Goal: Browse casually: Explore the website without a specific task or goal

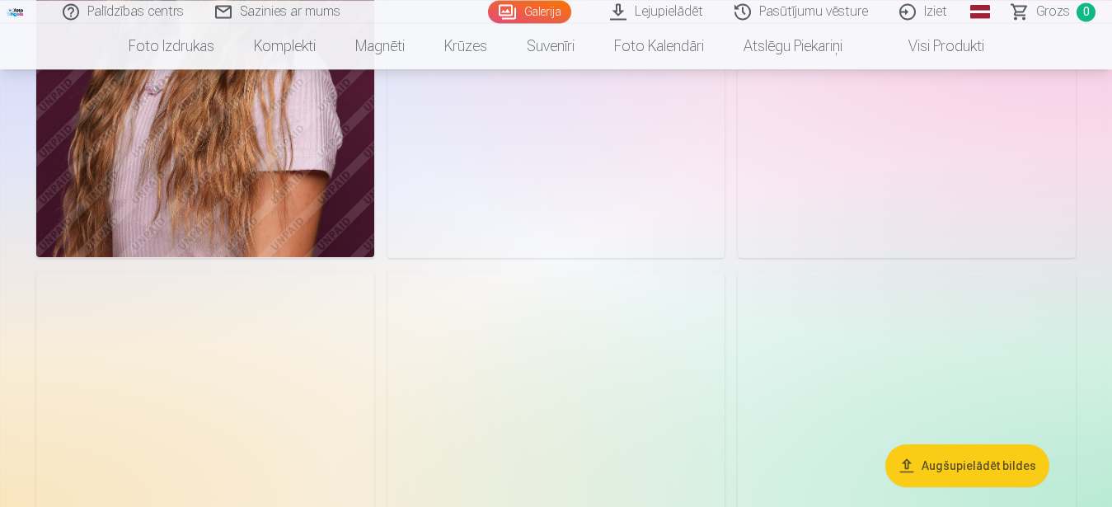
scroll to position [1346, 0]
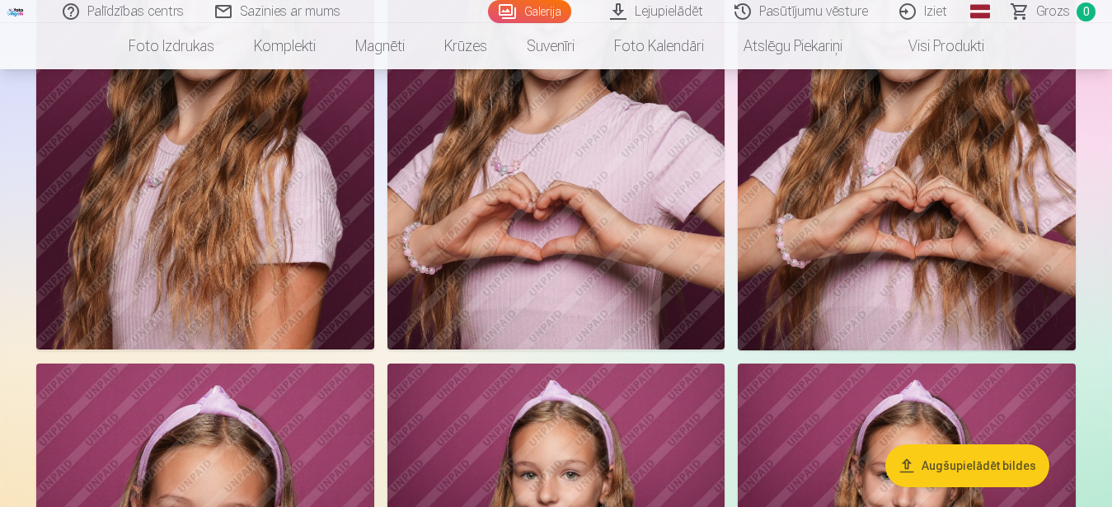
click at [529, 211] on img at bounding box center [557, 96] width 338 height 507
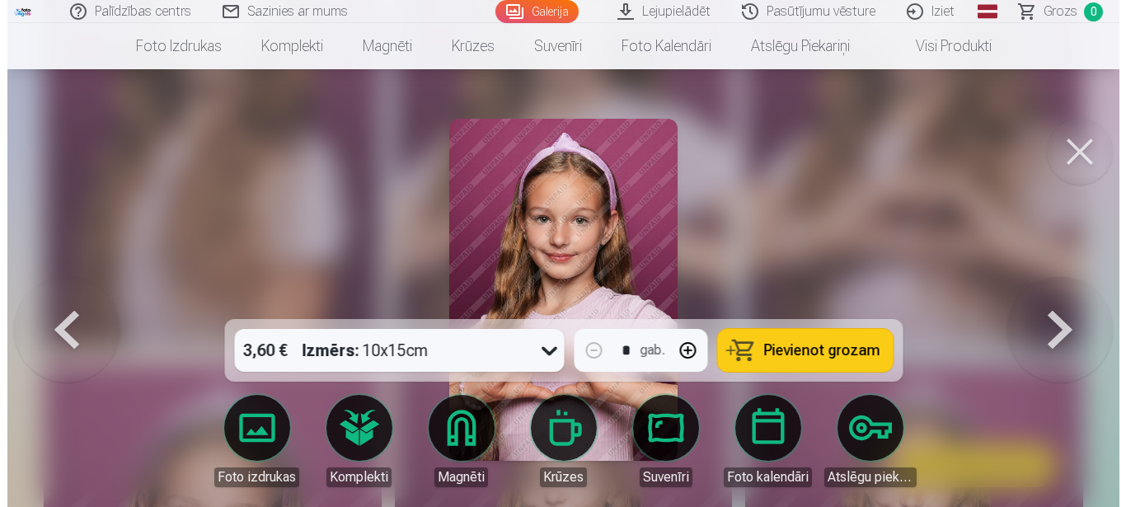
scroll to position [1359, 0]
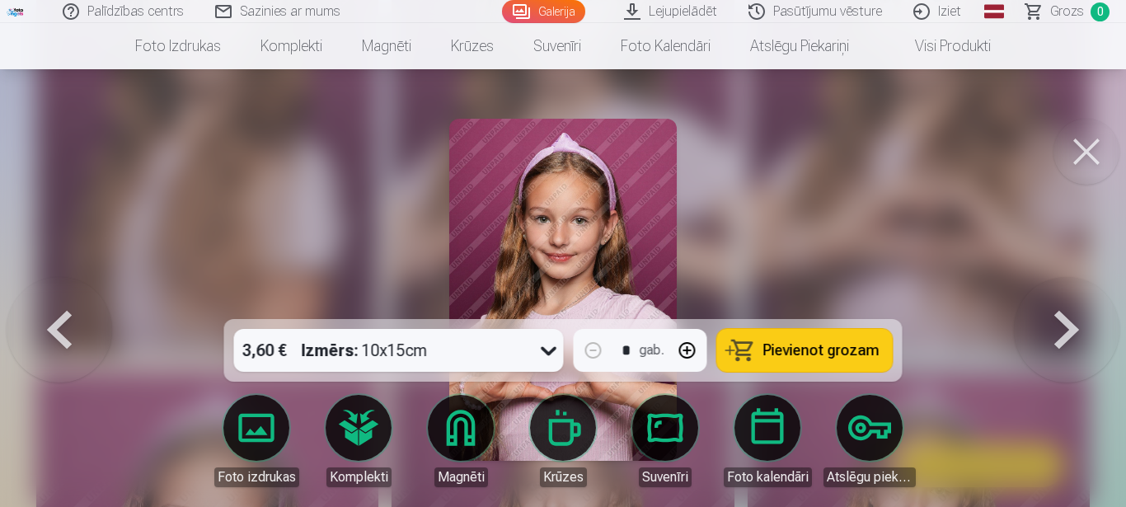
click at [868, 204] on div at bounding box center [563, 253] width 1126 height 507
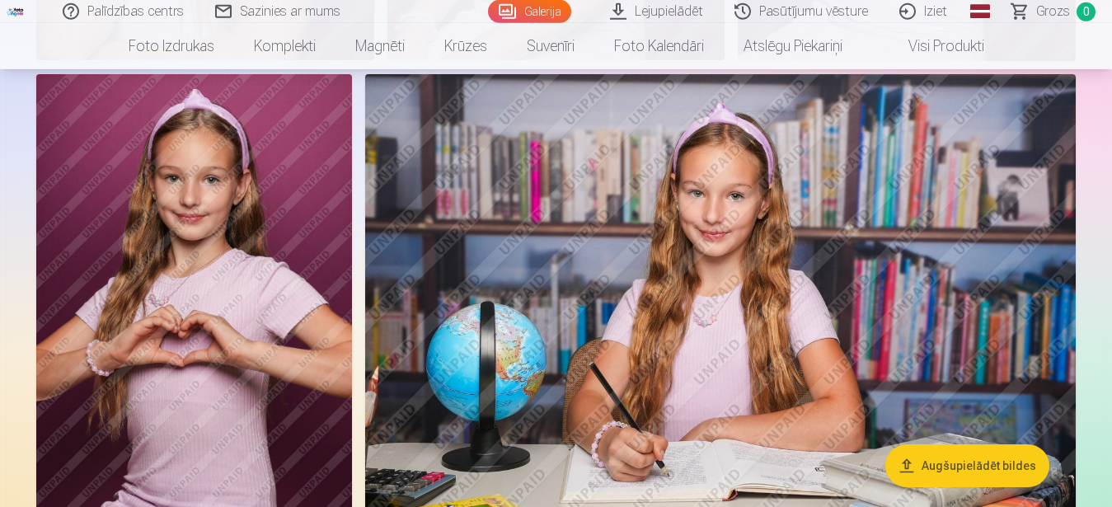
scroll to position [2187, 0]
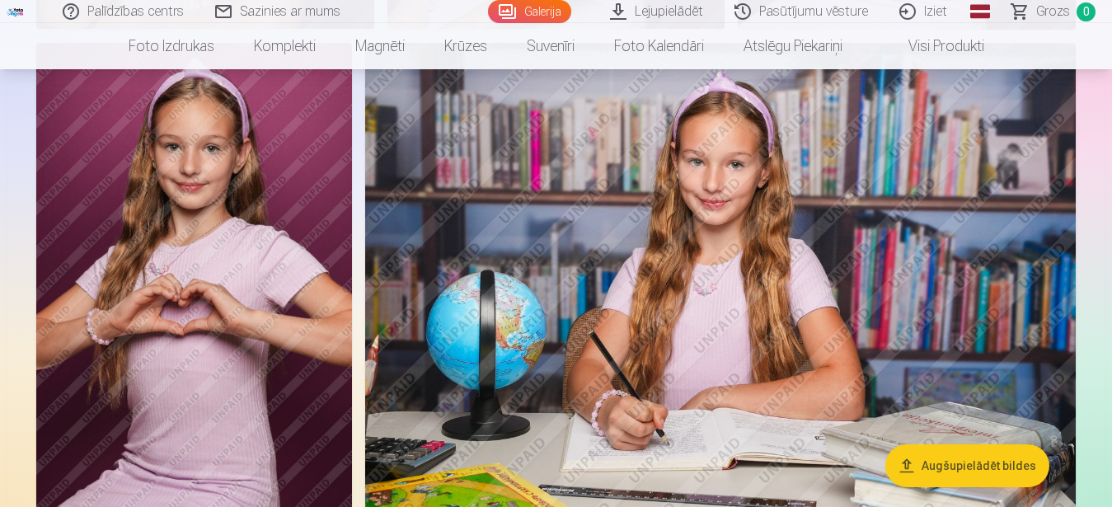
click at [744, 285] on img at bounding box center [720, 279] width 711 height 473
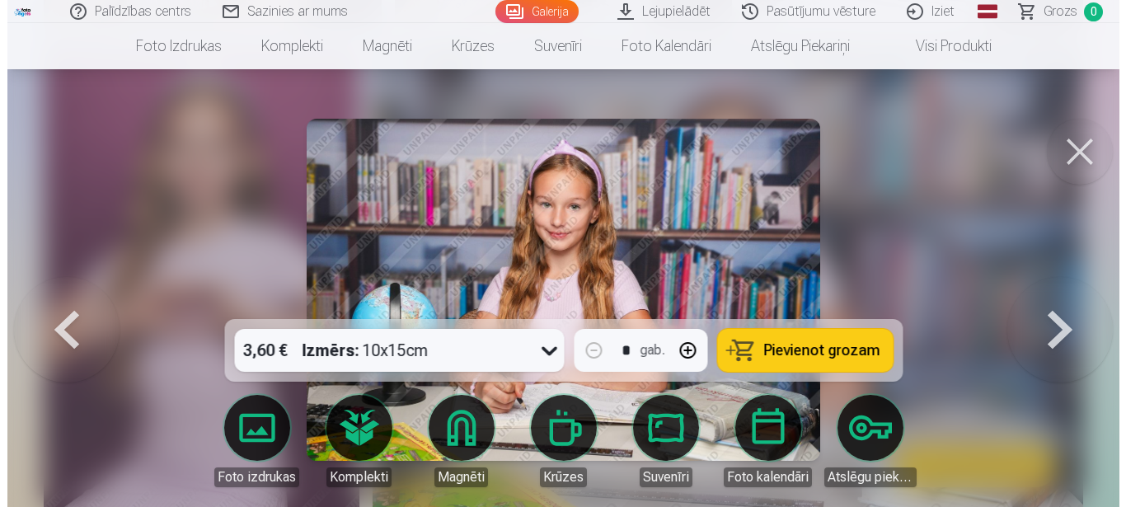
scroll to position [2207, 0]
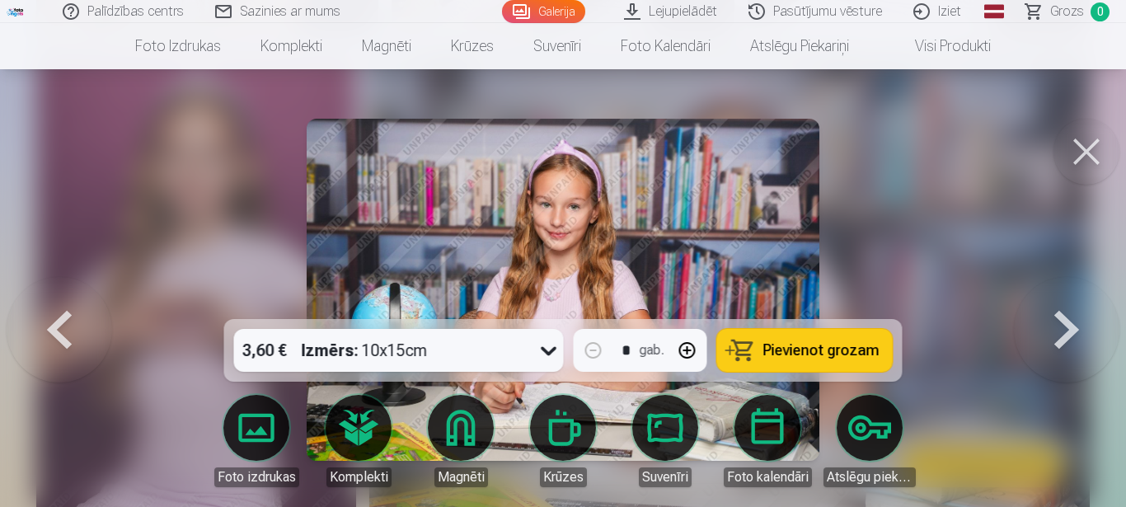
click at [739, 219] on img at bounding box center [564, 290] width 514 height 342
click at [943, 175] on div at bounding box center [563, 253] width 1126 height 507
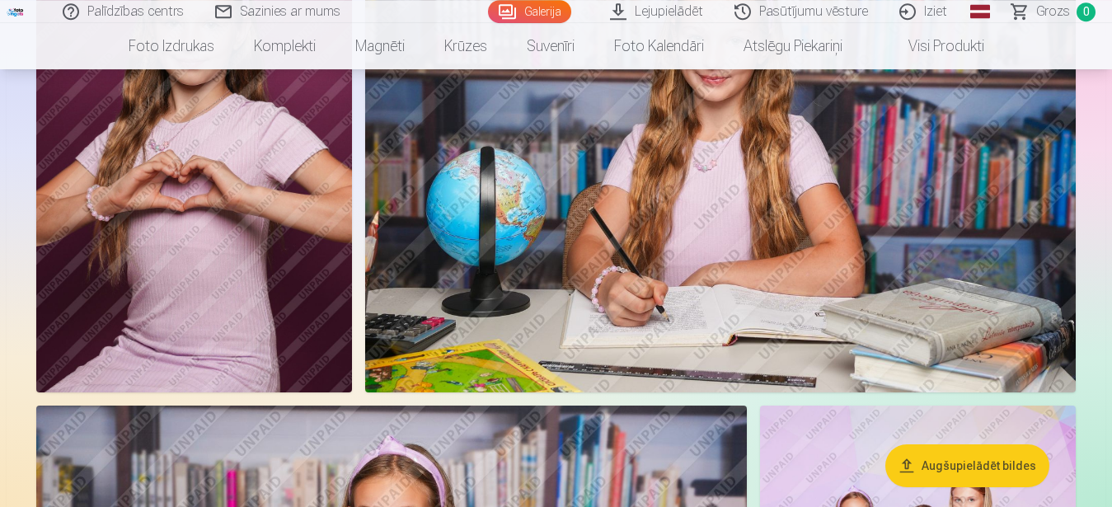
scroll to position [2607, 0]
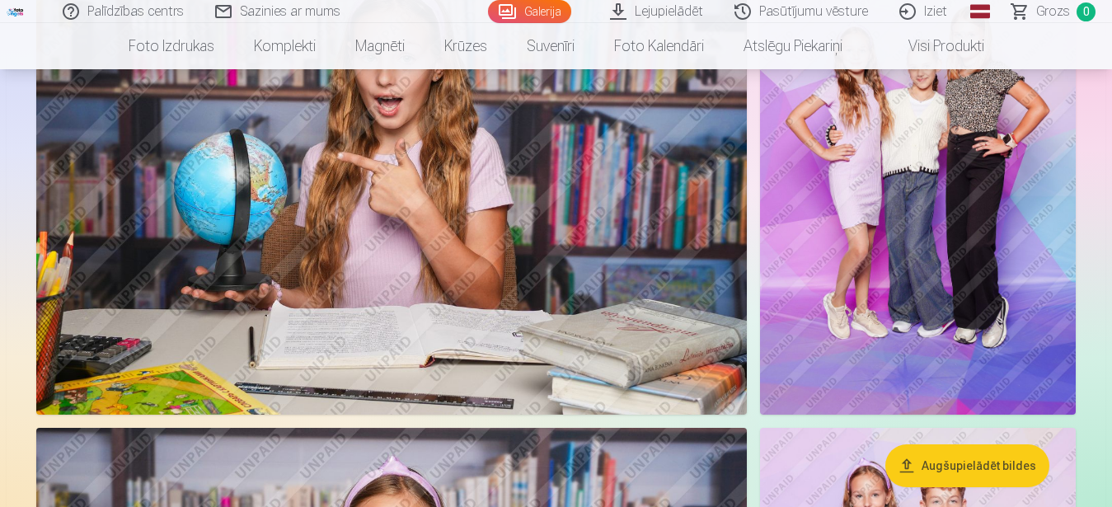
click at [954, 264] on img at bounding box center [918, 178] width 316 height 474
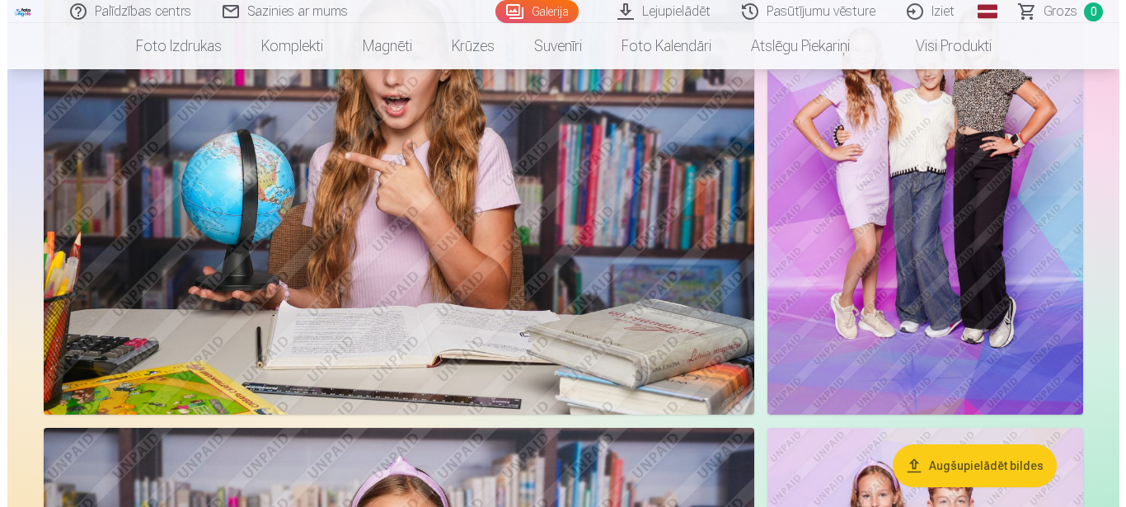
scroll to position [2809, 0]
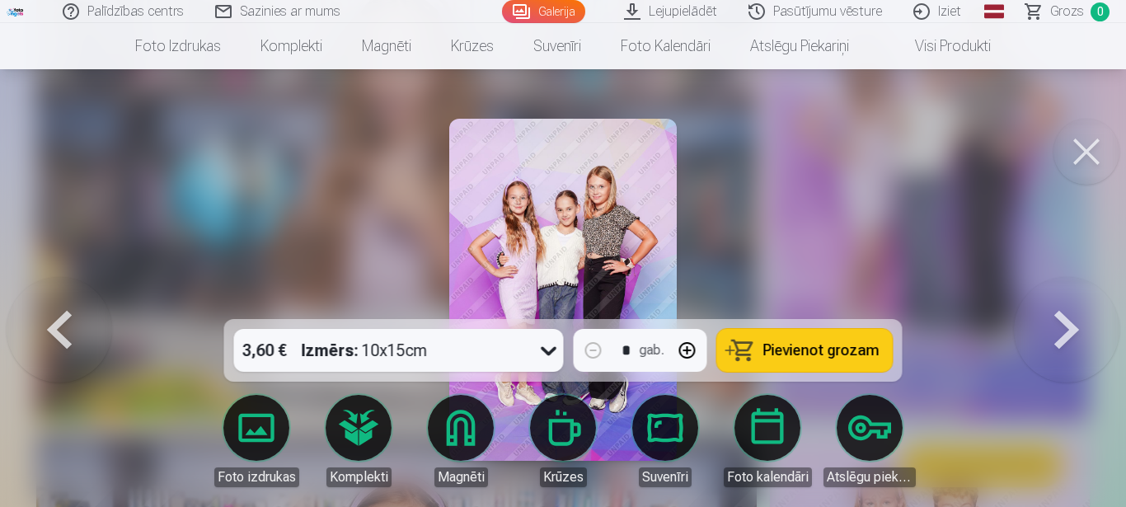
click at [569, 190] on img at bounding box center [563, 290] width 228 height 342
click at [918, 205] on div at bounding box center [563, 253] width 1126 height 507
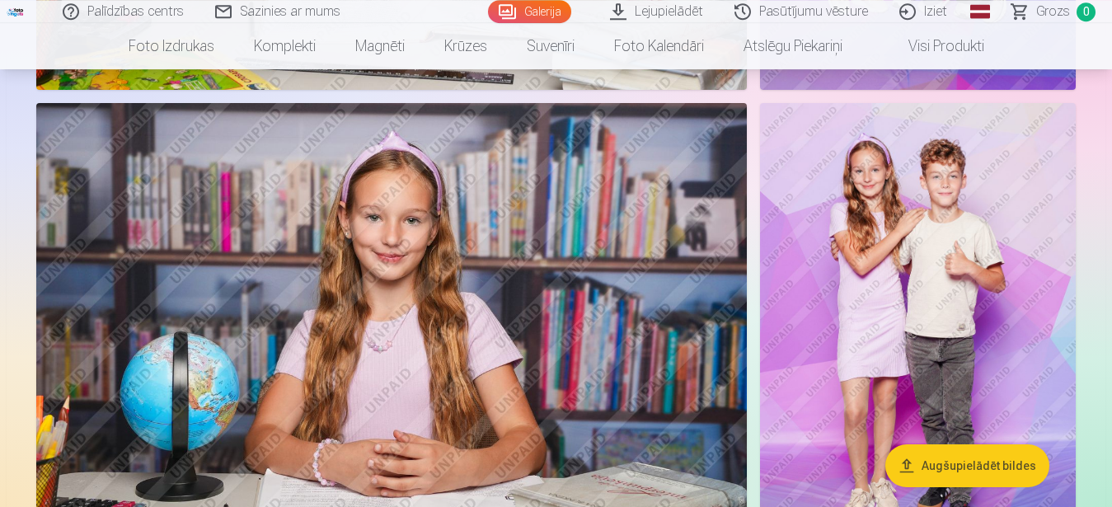
scroll to position [3196, 0]
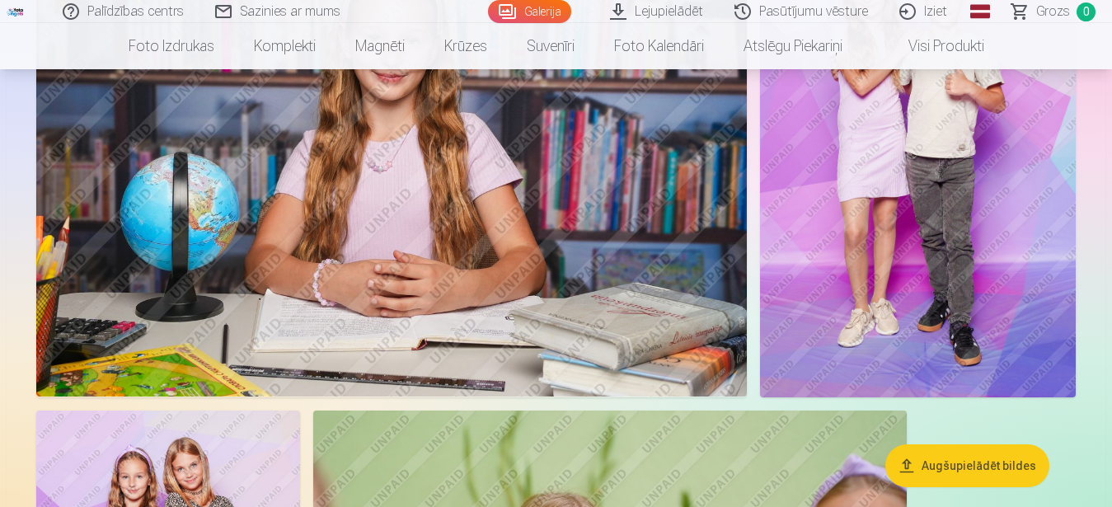
click at [940, 223] on img at bounding box center [918, 160] width 316 height 474
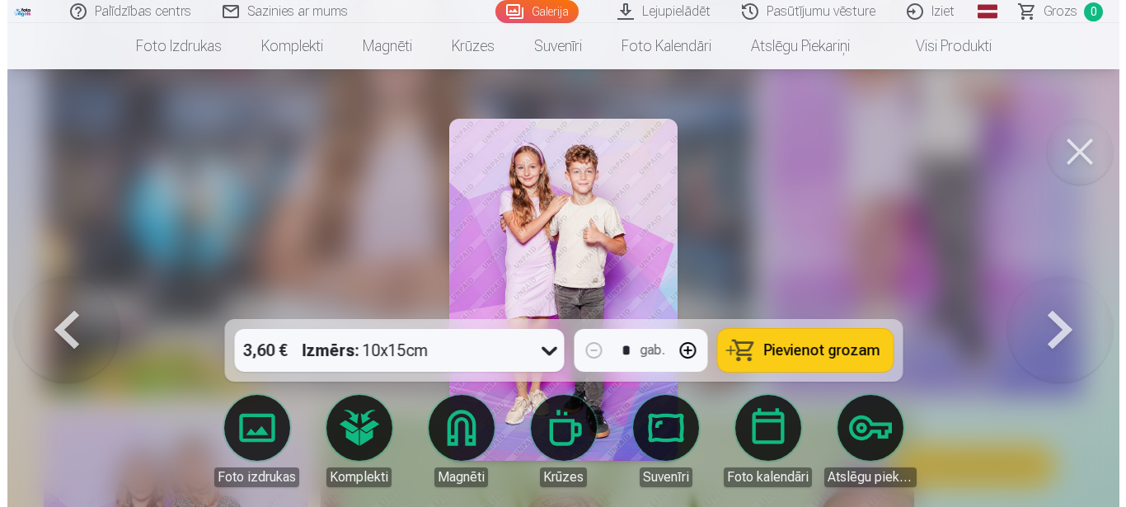
scroll to position [3321, 0]
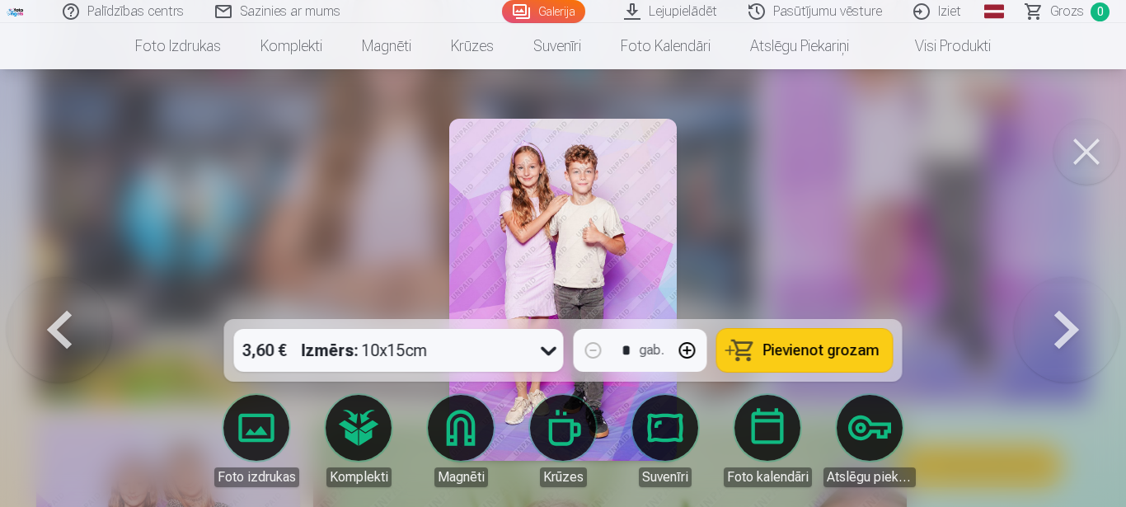
click at [976, 166] on div at bounding box center [563, 253] width 1126 height 507
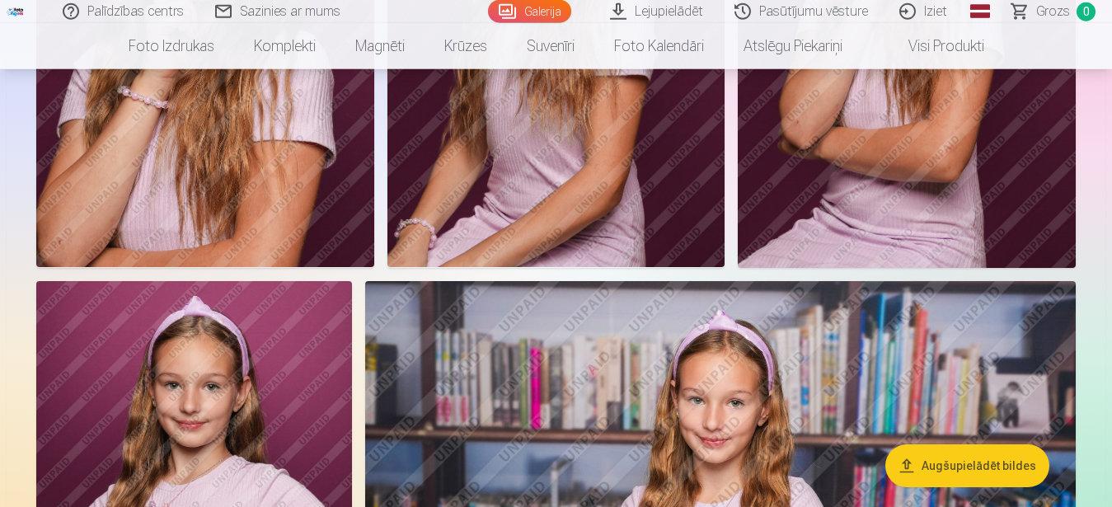
scroll to position [1850, 0]
